Goal: Task Accomplishment & Management: Use online tool/utility

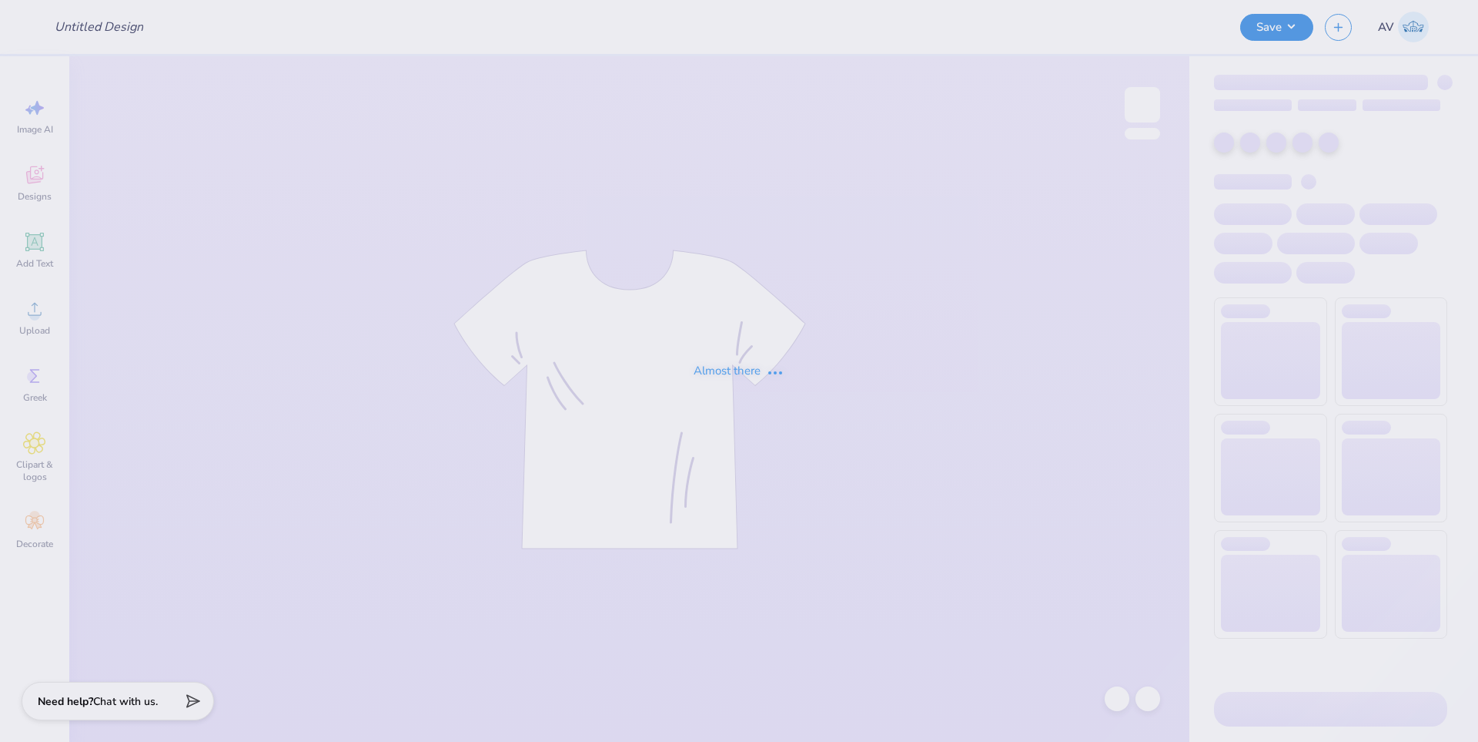
type input "ADPI 50th tee"
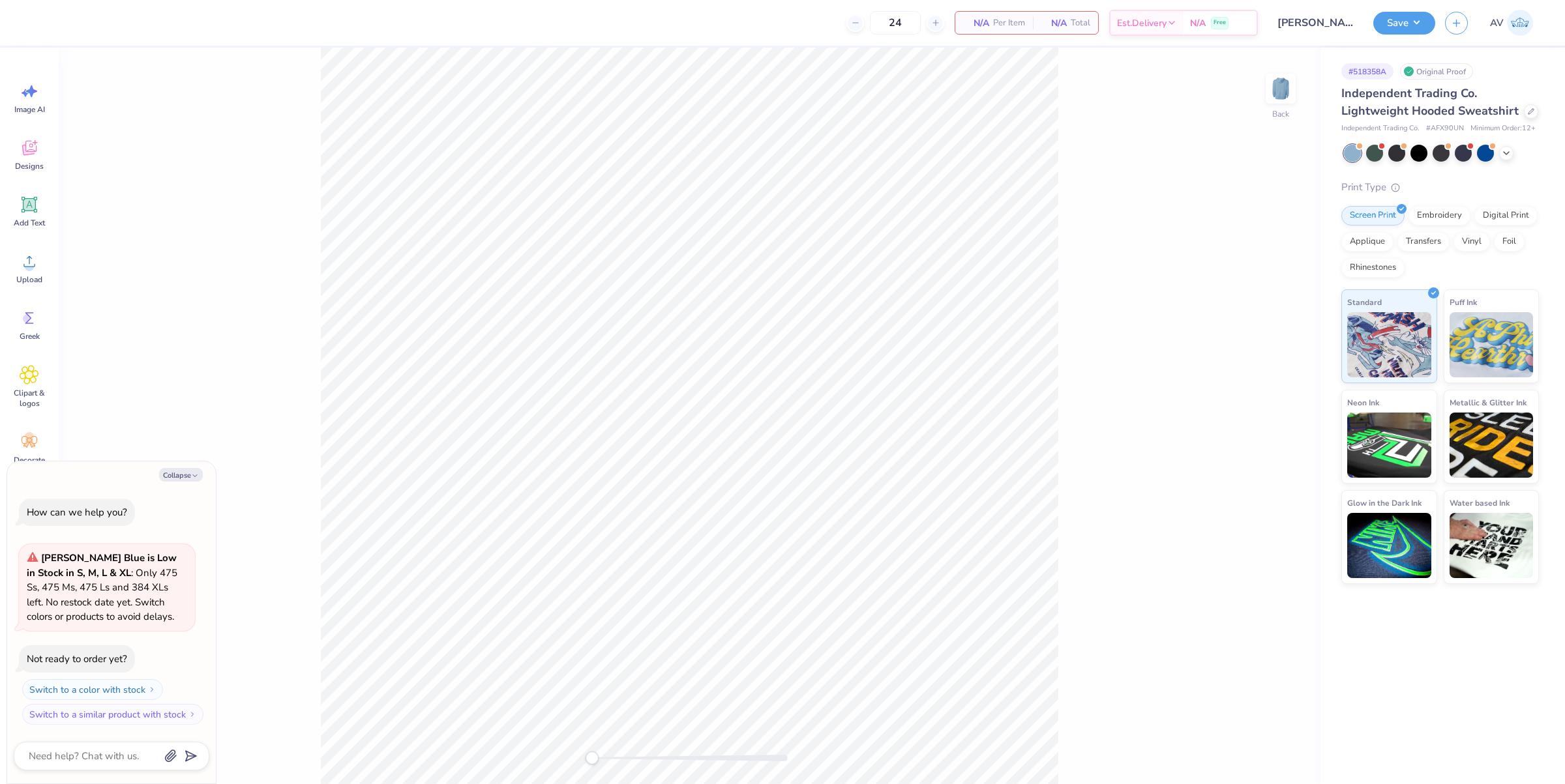
type textarea "x"
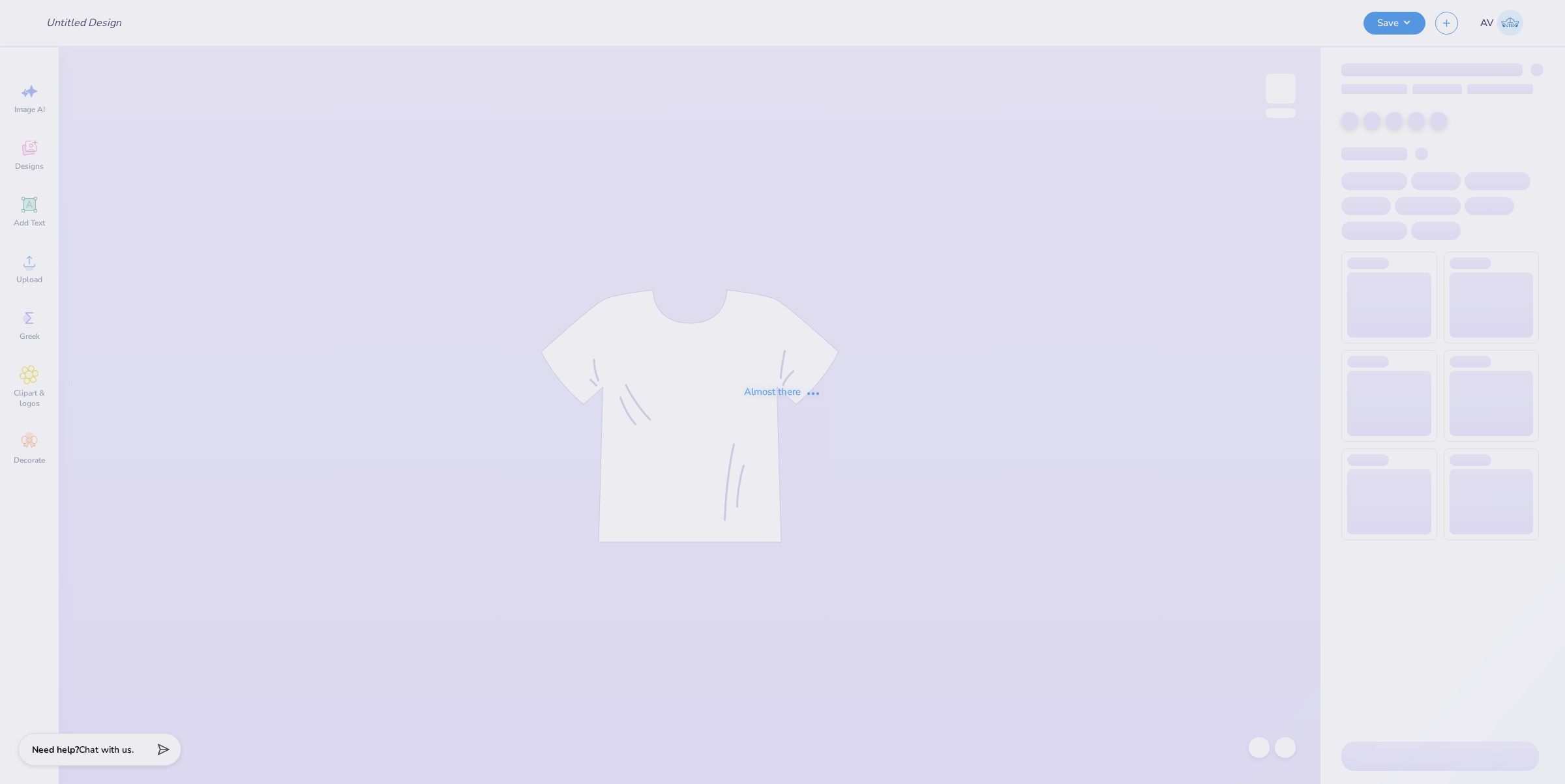
type input "Kali Coppess : Hope College"
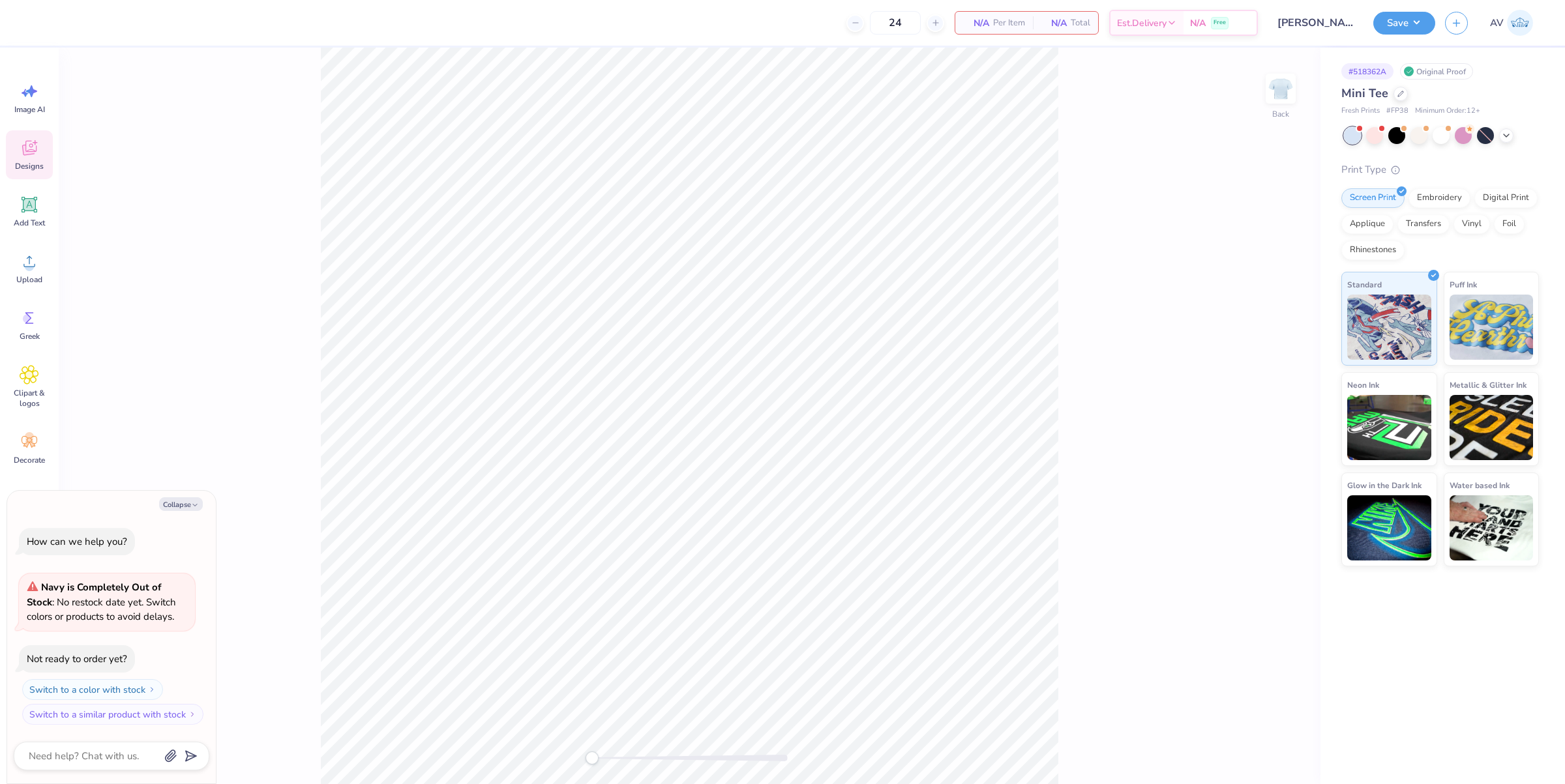
click at [21, 157] on div "Designs" at bounding box center [29, 155] width 47 height 49
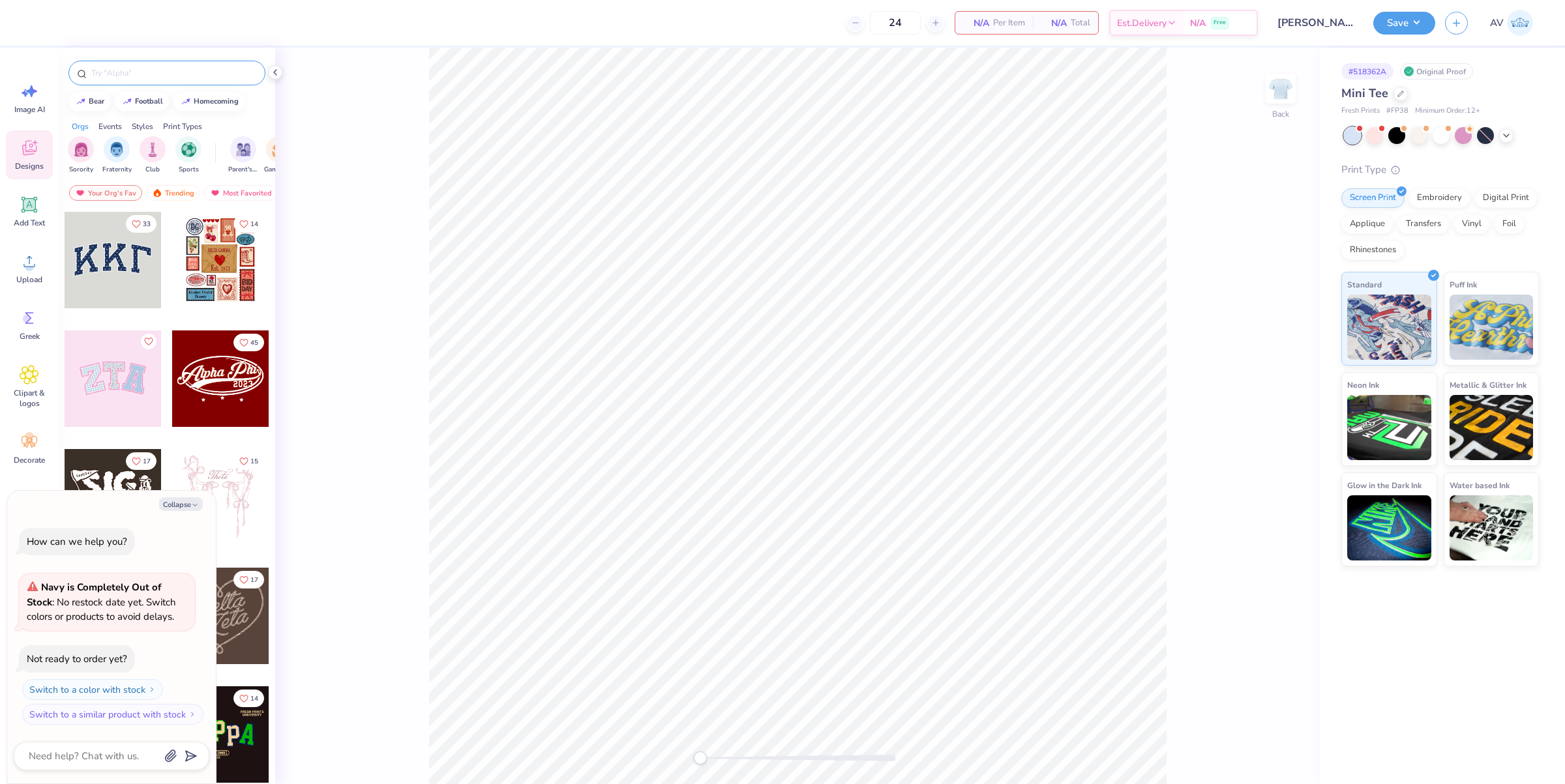
click at [214, 76] on input "text" at bounding box center [173, 73] width 167 height 13
type textarea "x"
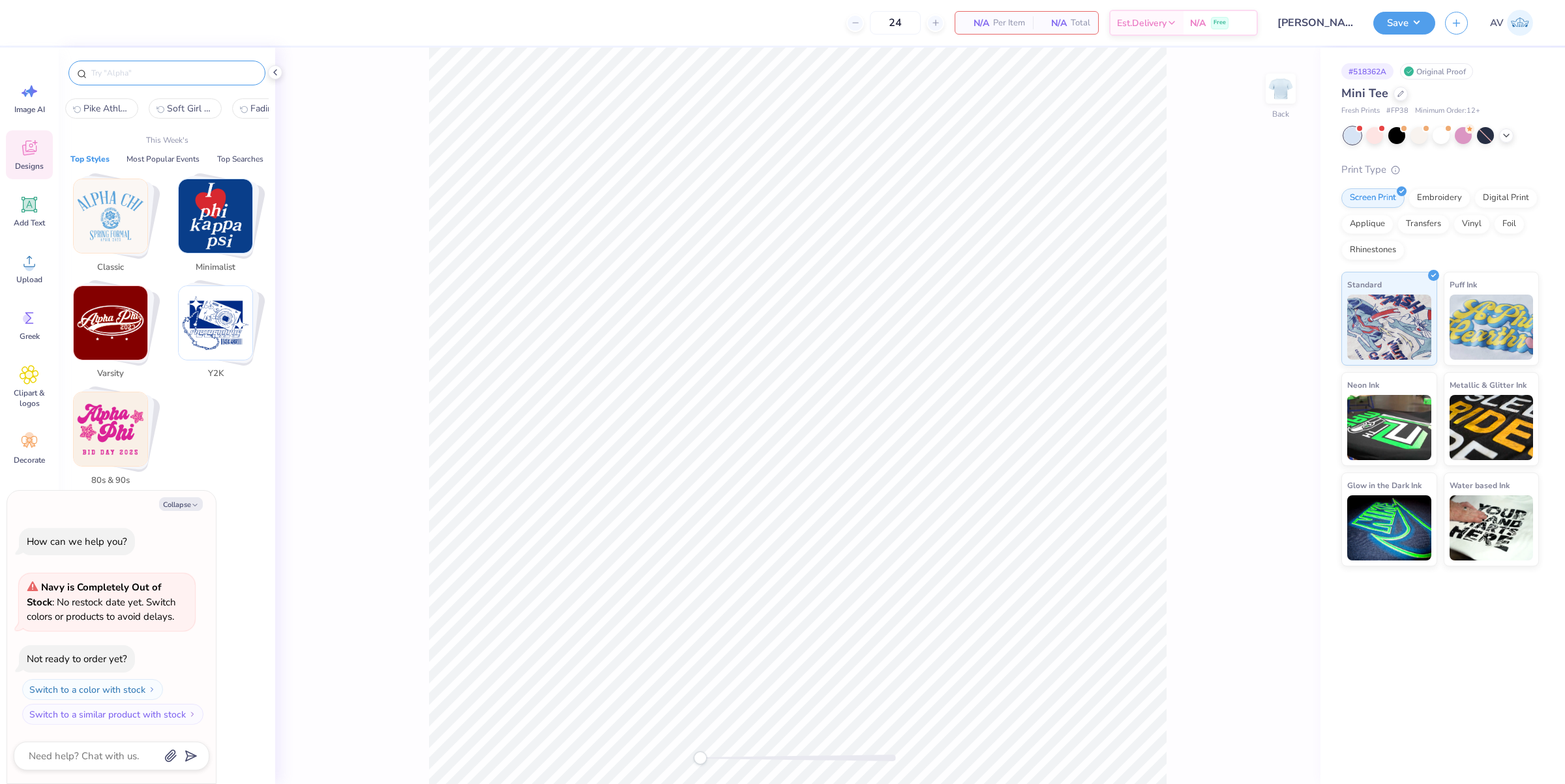
paste input "Slate Blue Script"
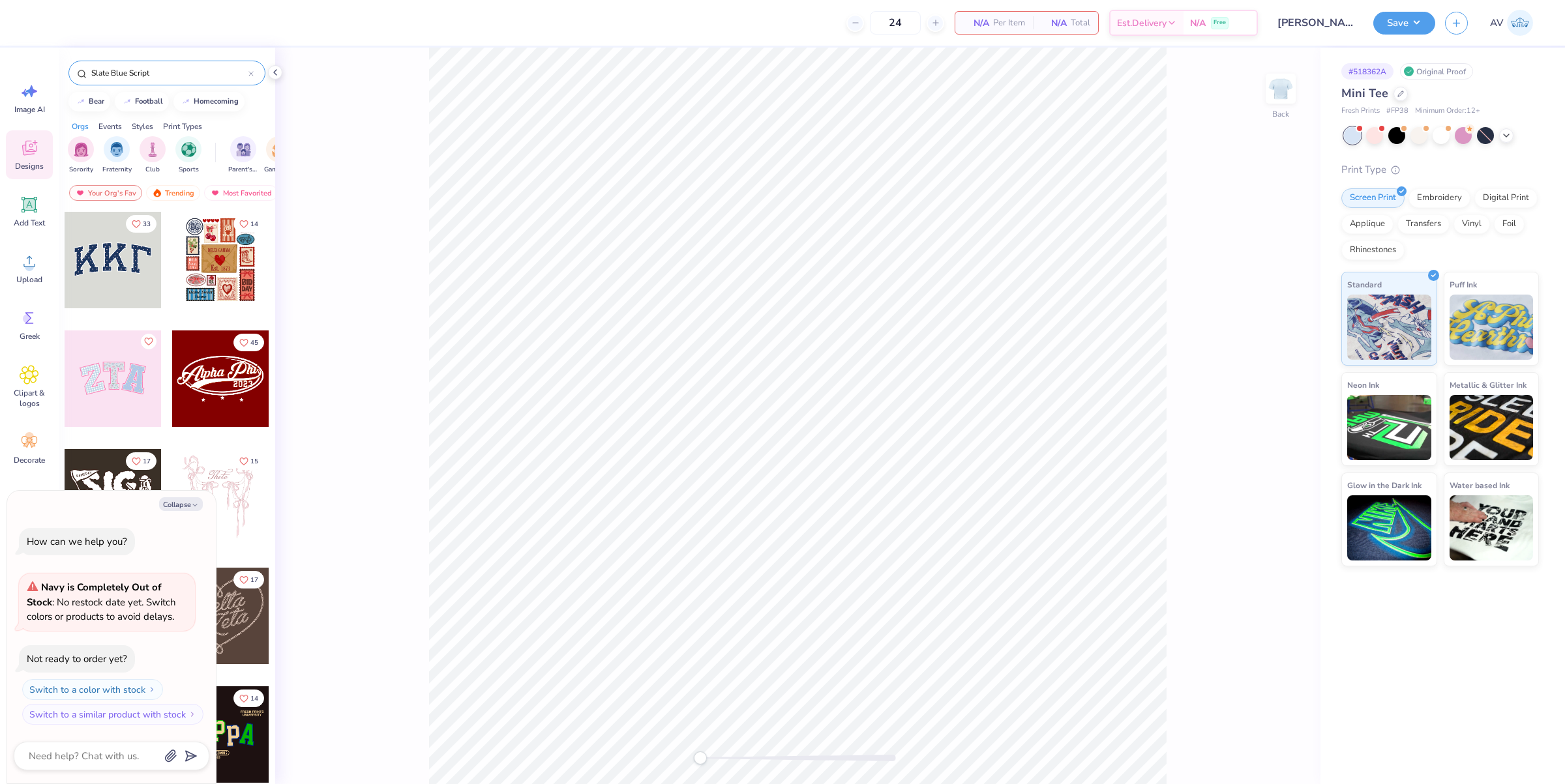
type input "Slate Blue Script"
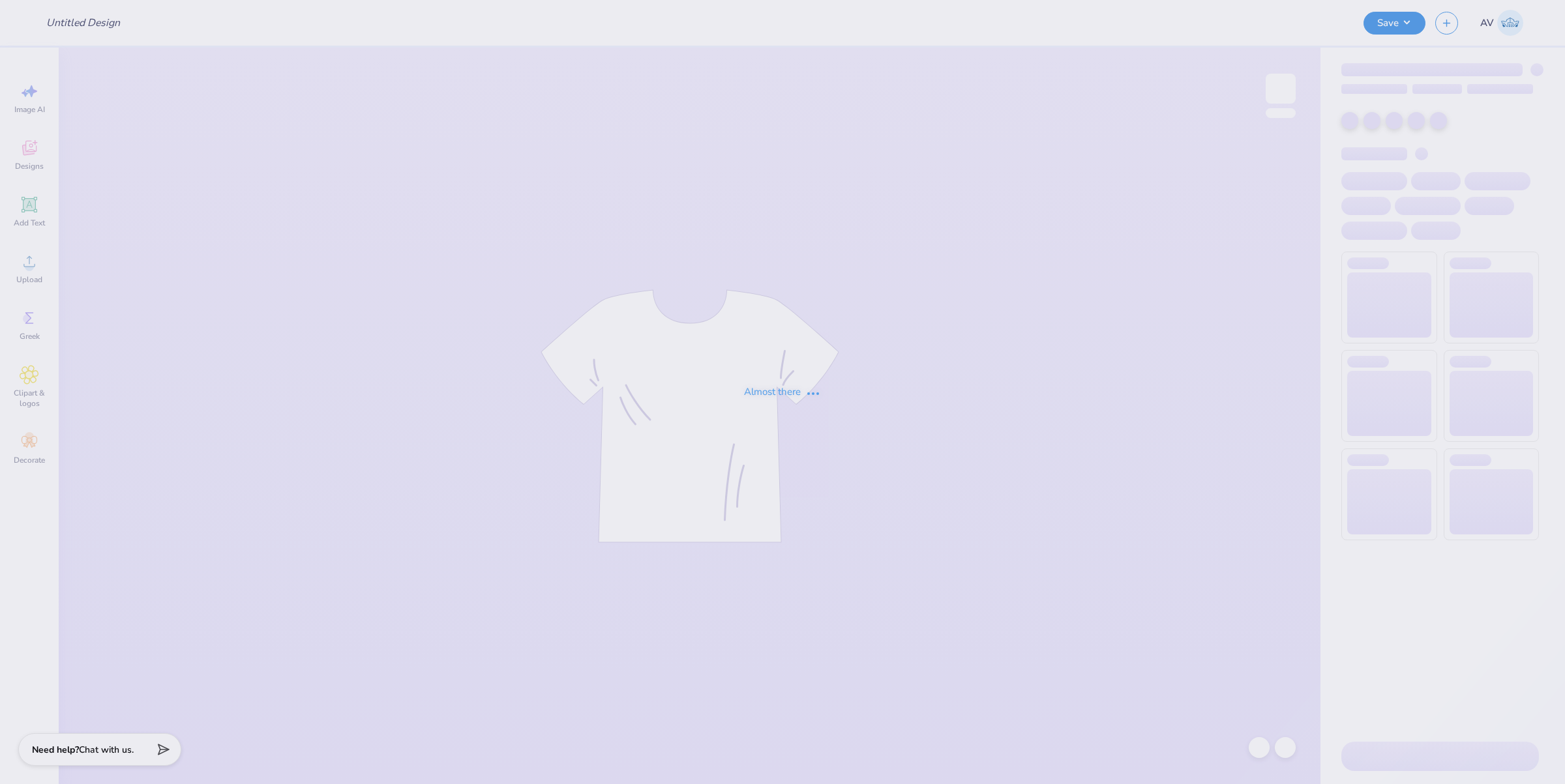
type input "[PERSON_NAME] : [GEOGRAPHIC_DATA]"
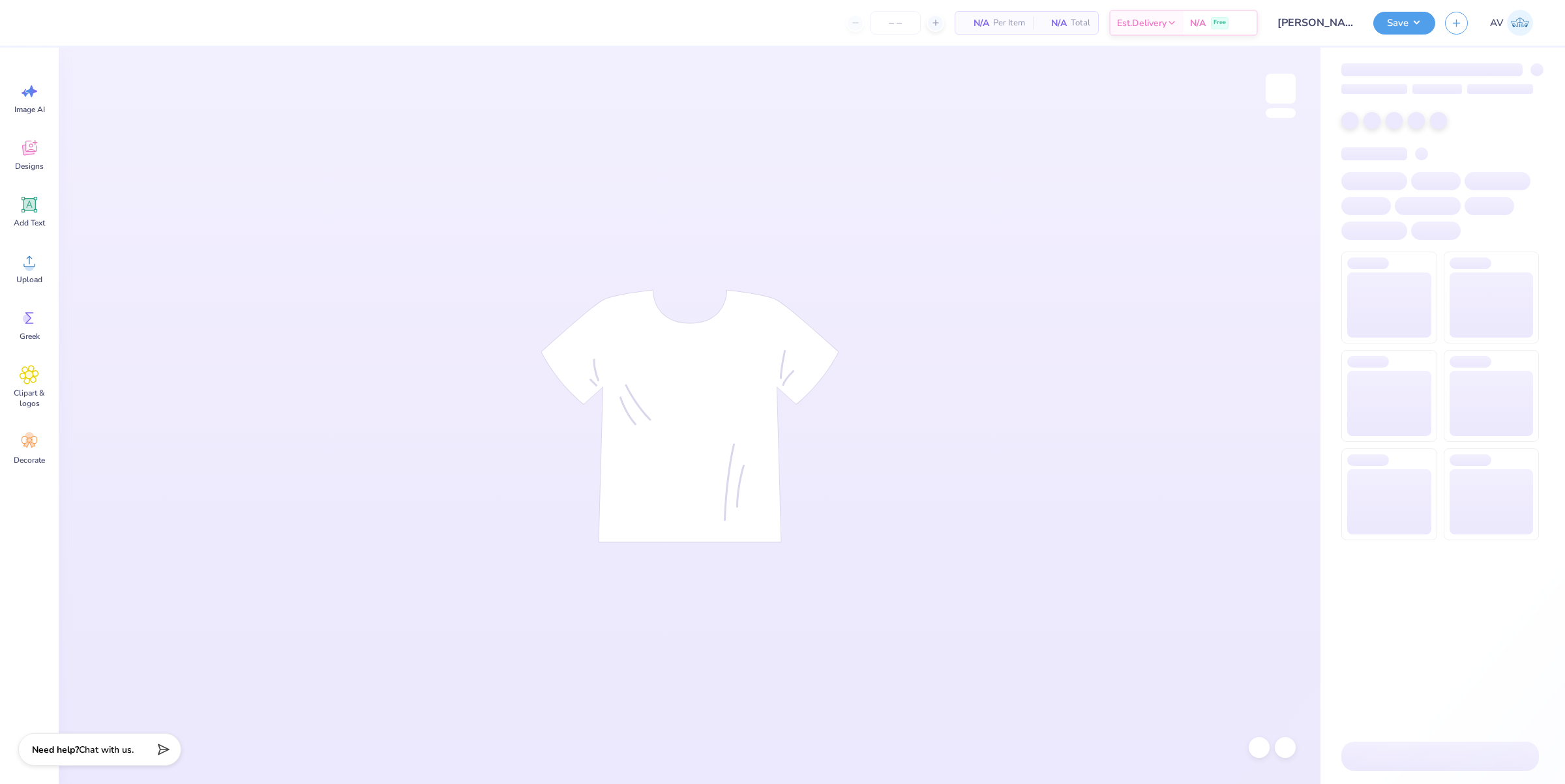
type input "24"
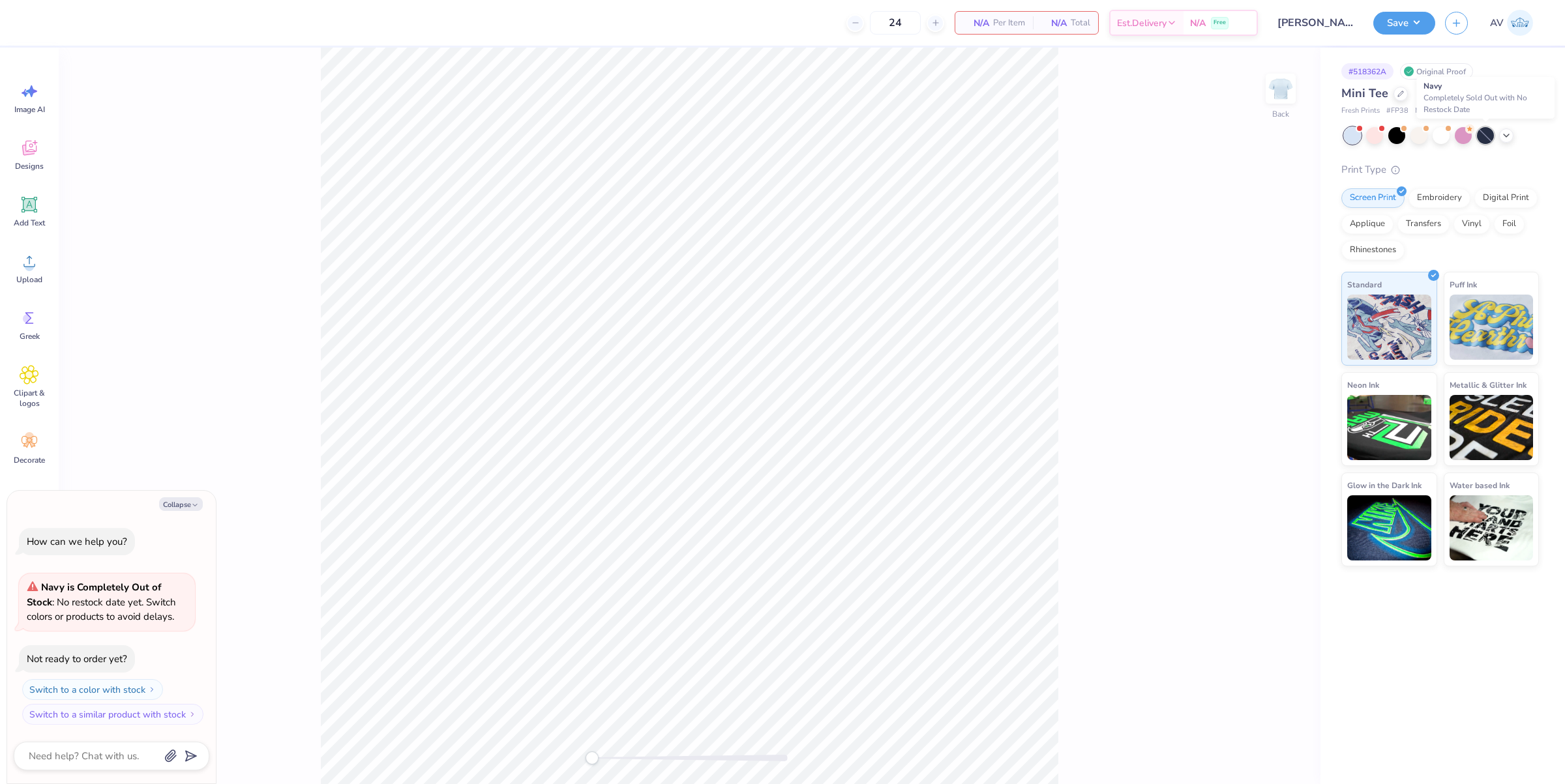
click at [1485, 137] on div at bounding box center [1485, 135] width 17 height 17
click at [1505, 137] on icon at bounding box center [1507, 134] width 10 height 10
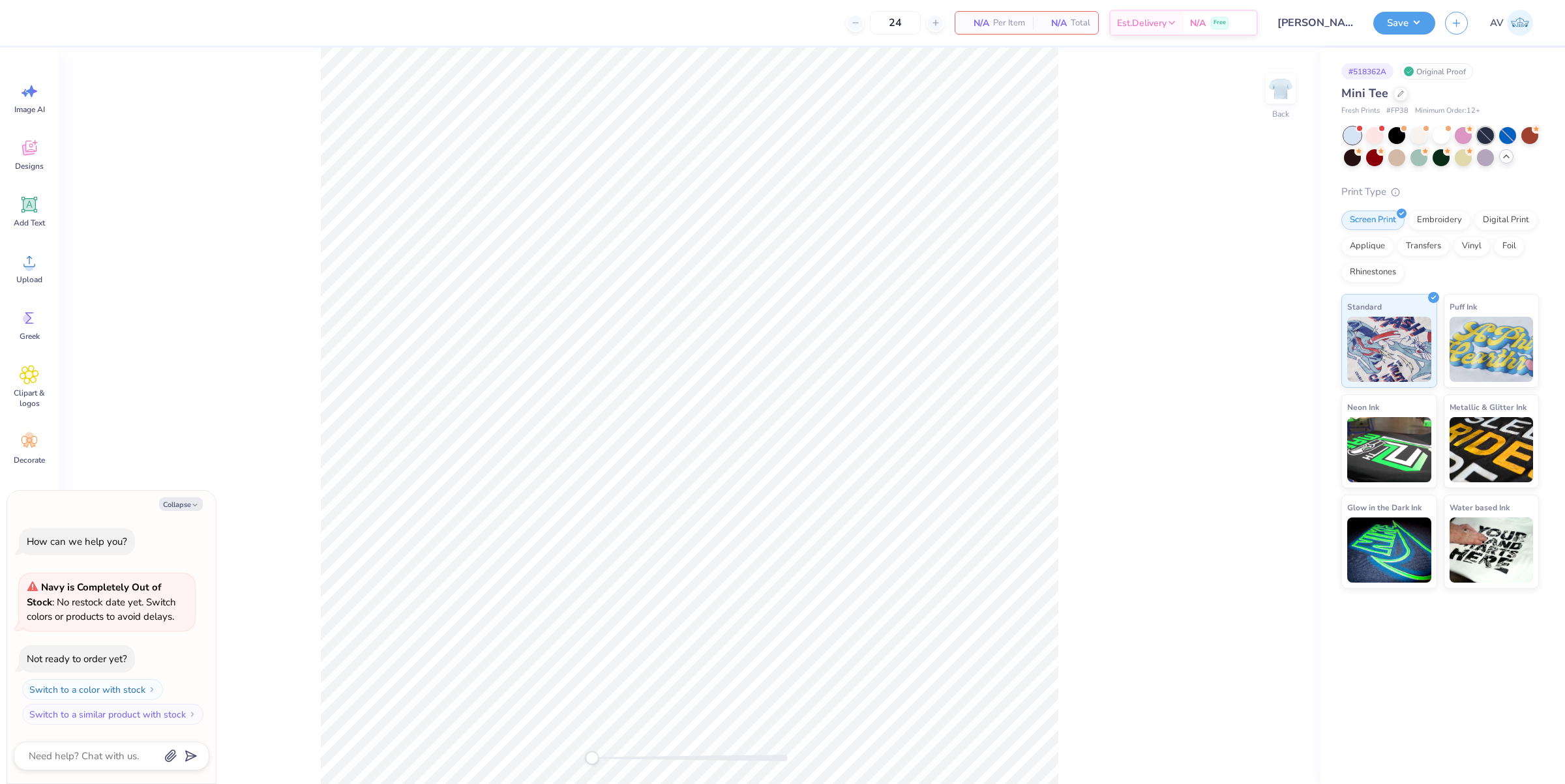
click at [1488, 137] on div at bounding box center [1485, 135] width 17 height 17
type textarea "x"
